Goal: Transaction & Acquisition: Book appointment/travel/reservation

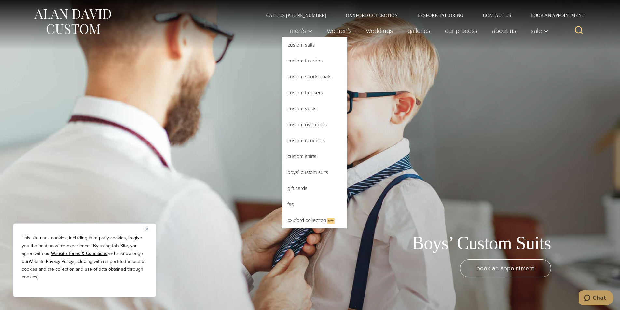
click at [308, 171] on link "Boys’ Custom Suits" at bounding box center [314, 173] width 65 height 16
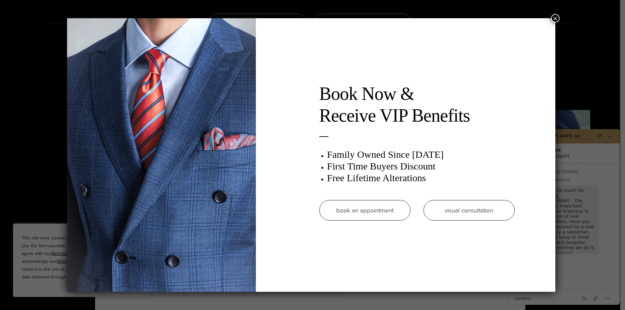
click at [384, 210] on link "book an appointment" at bounding box center [364, 210] width 91 height 21
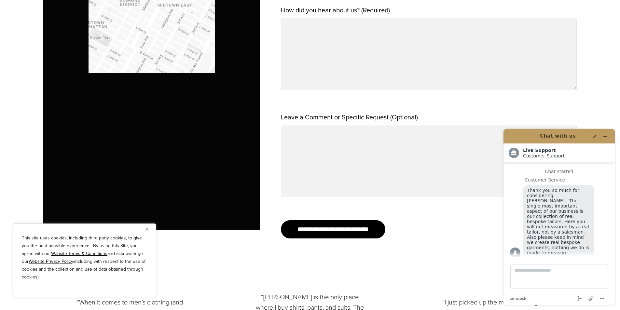
scroll to position [716, 0]
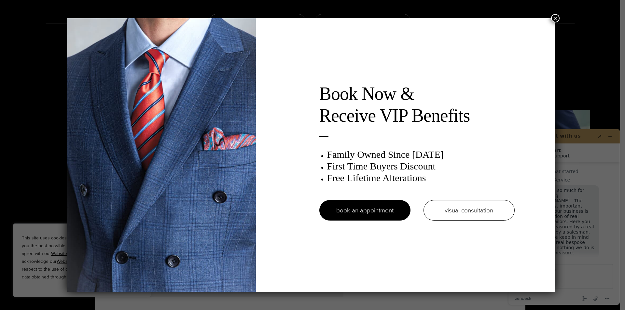
click at [557, 18] on button "×" at bounding box center [555, 18] width 8 height 8
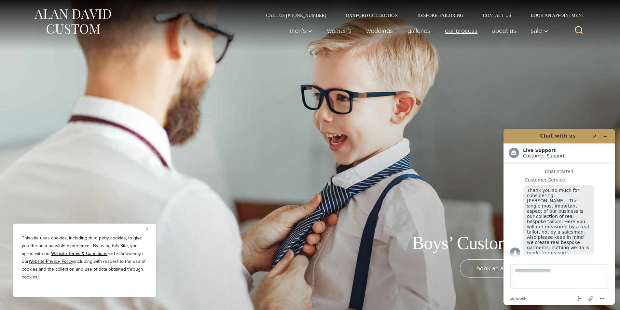
click at [453, 30] on link "Our Process" at bounding box center [461, 30] width 47 height 13
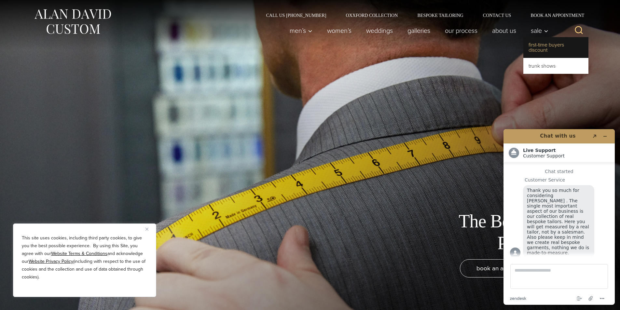
click at [538, 49] on link "First-Time Buyers Discount" at bounding box center [556, 47] width 65 height 21
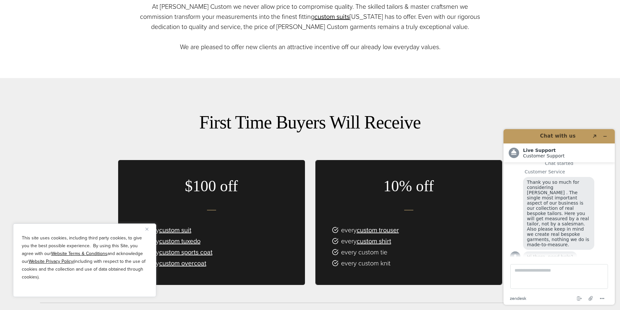
scroll to position [423, 0]
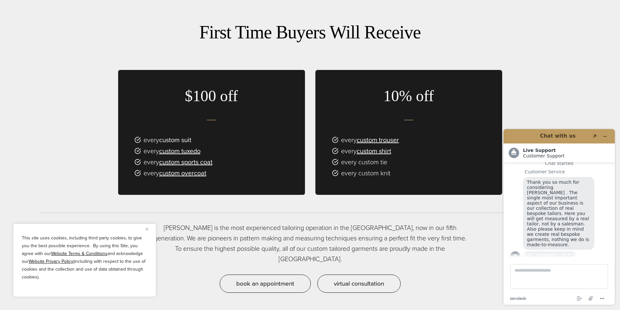
click at [182, 135] on link "custom suit" at bounding box center [175, 140] width 32 height 10
click at [181, 137] on link "custom suit" at bounding box center [175, 140] width 32 height 10
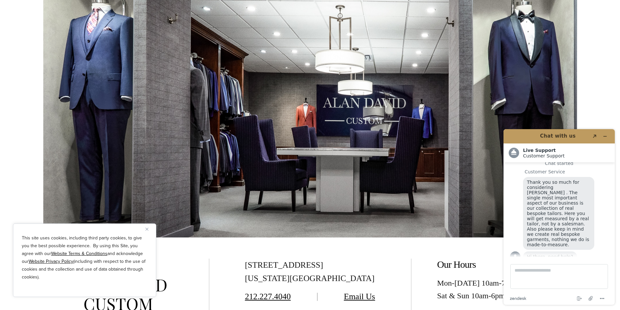
scroll to position [4005, 0]
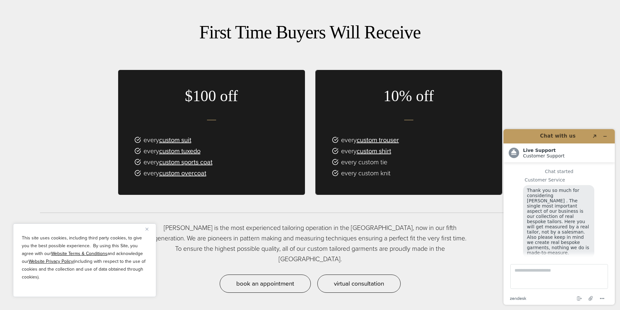
scroll to position [8, 0]
